Goal: Information Seeking & Learning: Learn about a topic

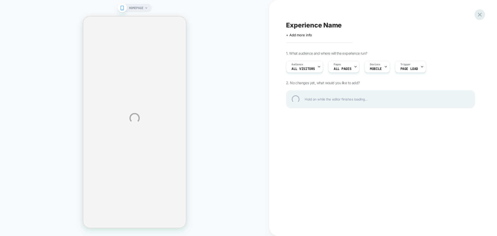
click at [478, 16] on div at bounding box center [479, 14] width 11 height 11
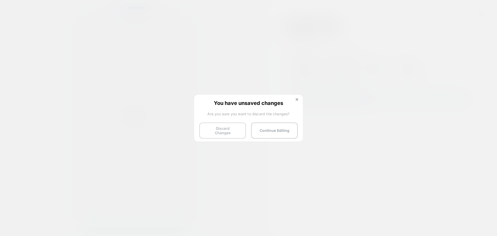
click at [225, 131] on button "Discard Changes" at bounding box center [222, 130] width 47 height 16
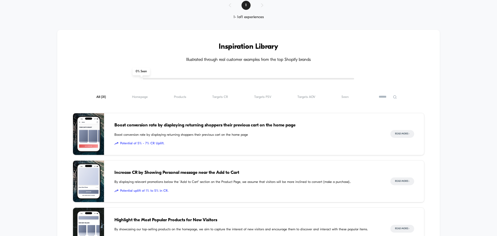
scroll to position [129, 0]
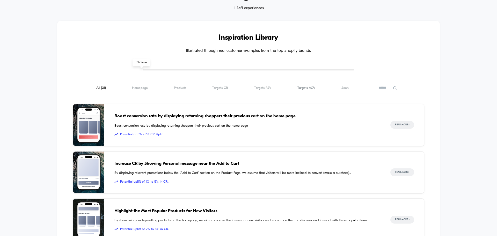
click at [307, 87] on span "Targets AOV ( 31 )" at bounding box center [306, 88] width 18 height 4
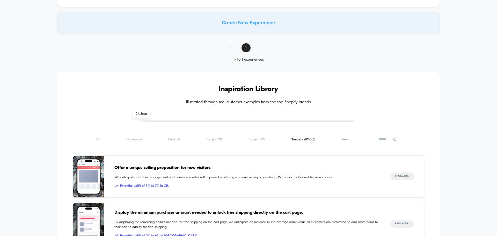
scroll to position [78, 0]
click at [173, 138] on span "Products ( 5 )" at bounding box center [174, 140] width 12 height 4
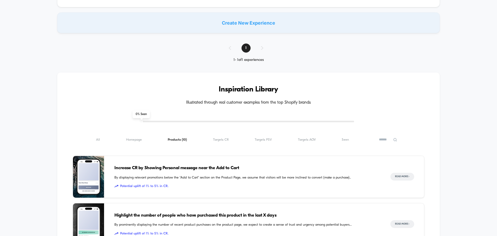
scroll to position [155, 0]
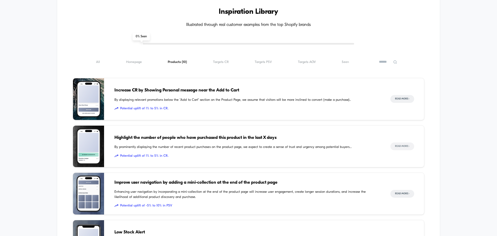
click at [401, 146] on button "Read More >" at bounding box center [402, 146] width 24 height 8
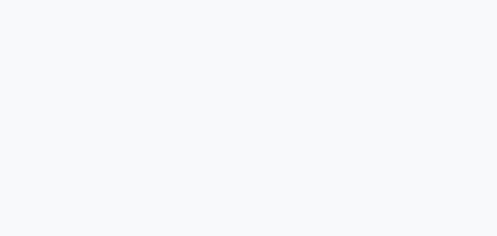
scroll to position [699, 0]
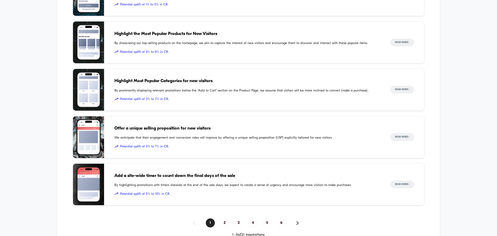
scroll to position [310, 0]
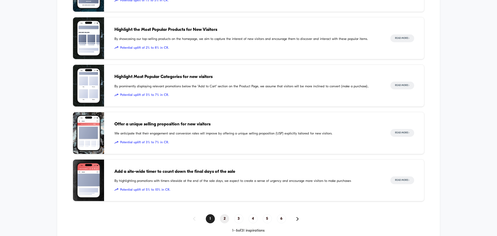
click at [226, 220] on span "2" at bounding box center [224, 218] width 9 height 9
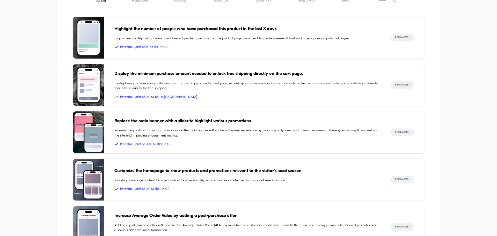
scroll to position [163, 0]
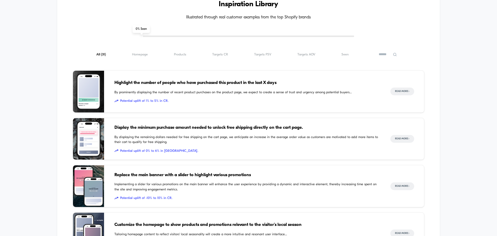
click at [198, 90] on span "By prominently displaying the number of recent product purchases on the product…" at bounding box center [246, 92] width 265 height 5
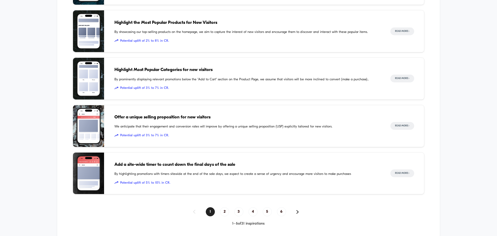
scroll to position [344, 0]
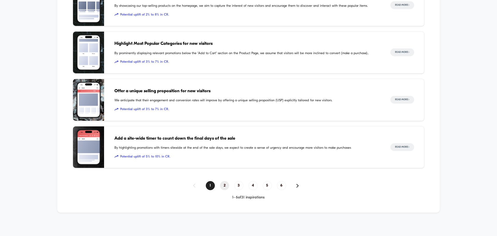
click at [223, 181] on span "2" at bounding box center [224, 185] width 9 height 9
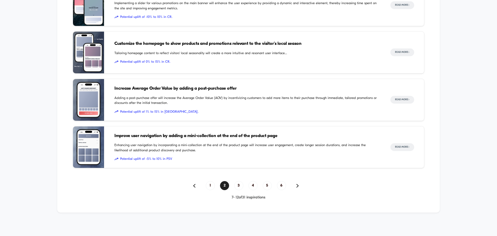
click at [237, 186] on span "3" at bounding box center [238, 185] width 9 height 9
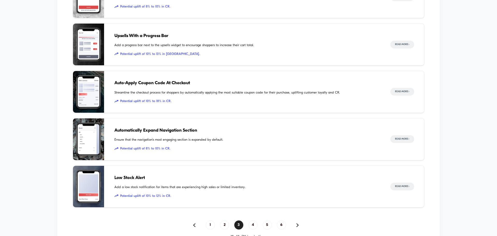
scroll to position [318, 0]
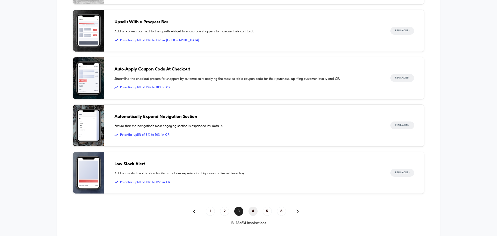
click at [256, 212] on span "4" at bounding box center [252, 210] width 9 height 9
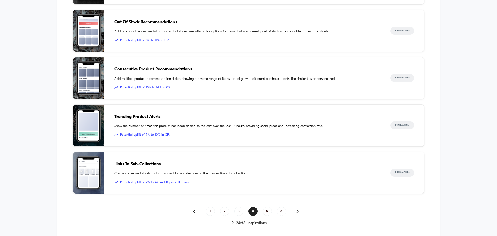
click at [180, 122] on div "Trending Product Alerts Show the number of times this product has been added to…" at bounding box center [246, 126] width 265 height 42
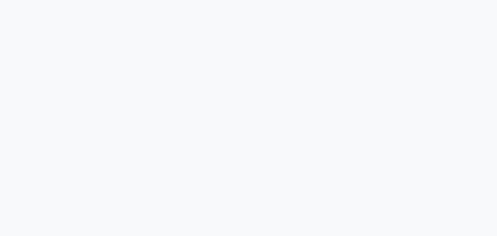
scroll to position [724, 0]
